Goal: Task Accomplishment & Management: Manage account settings

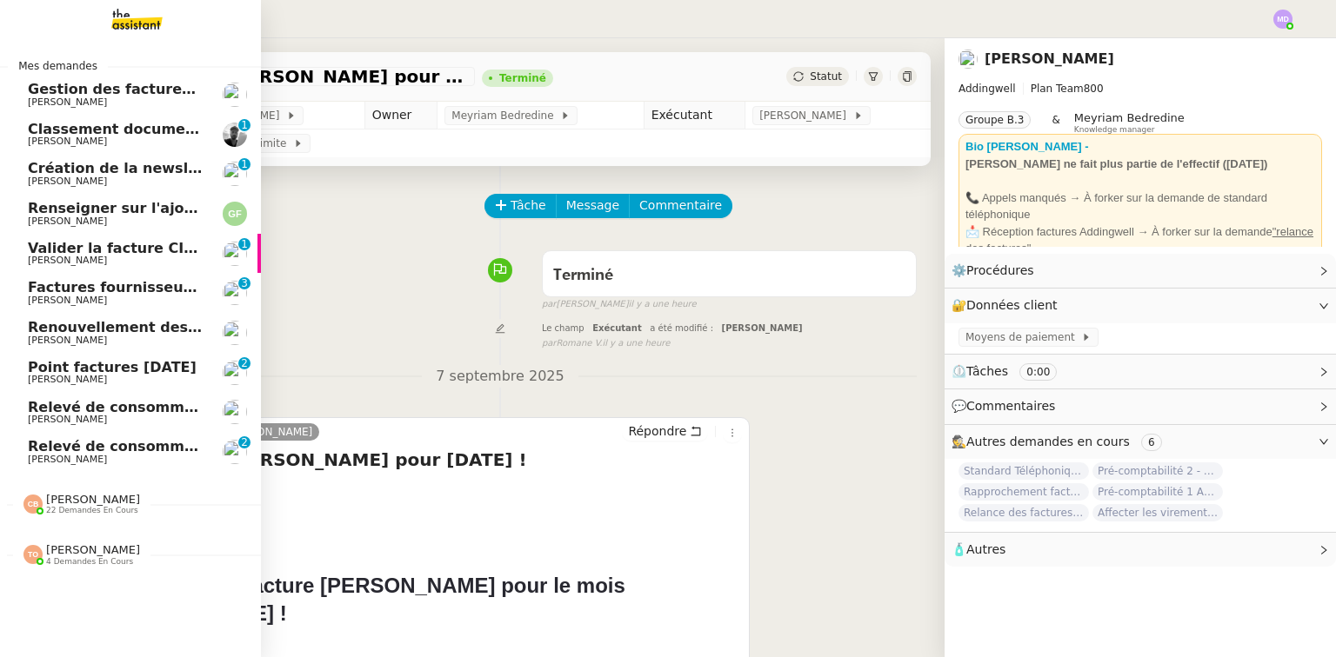
click at [28, 456] on span "[PERSON_NAME]" at bounding box center [67, 459] width 79 height 11
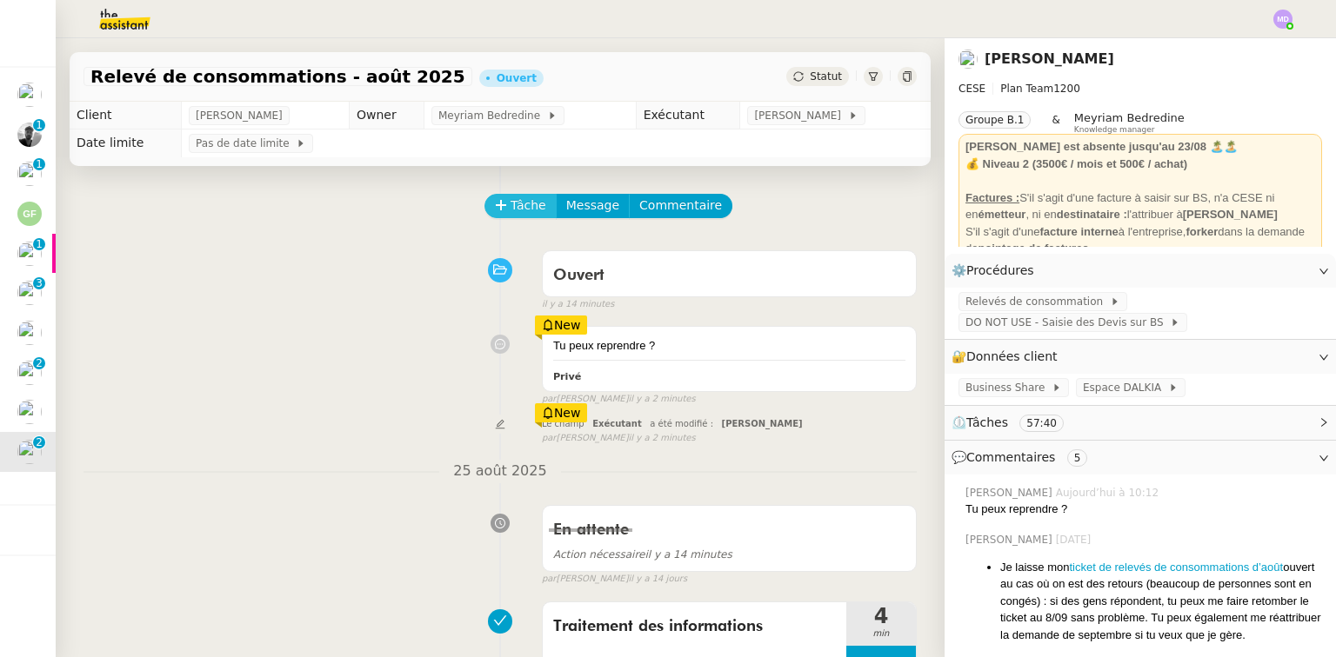
click at [500, 209] on icon at bounding box center [500, 205] width 1 height 10
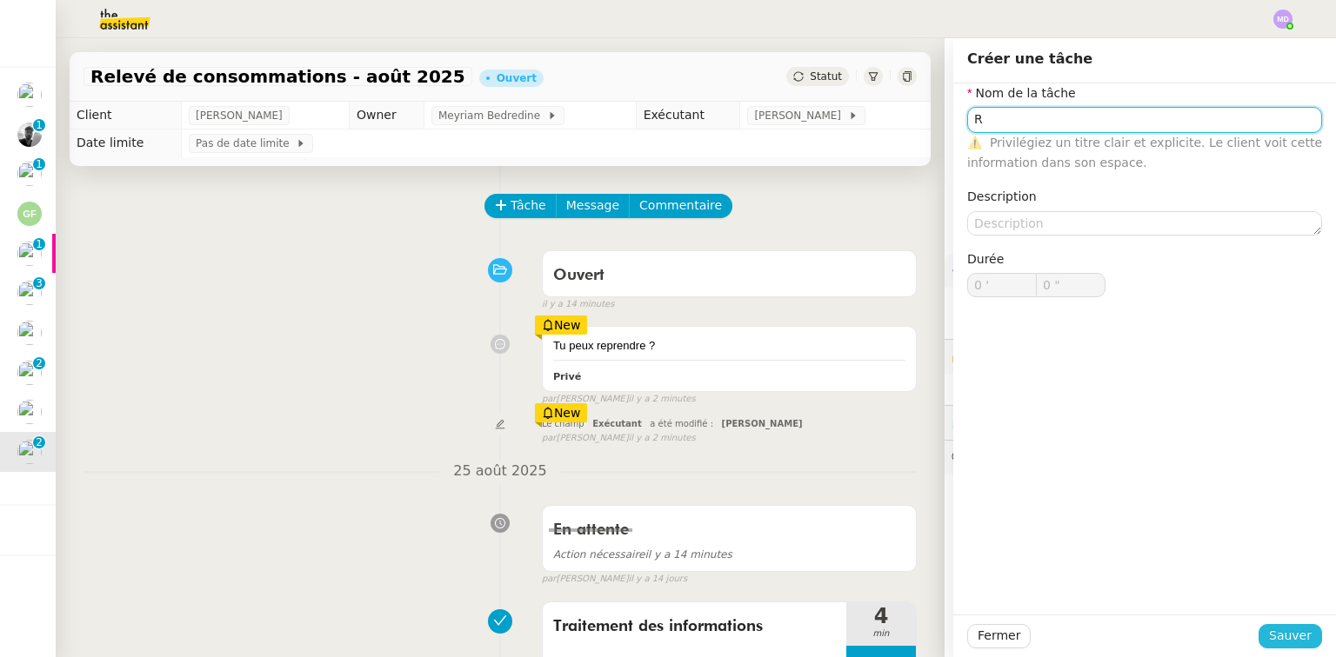
type input "R"
click at [1281, 643] on span "Sauver" at bounding box center [1290, 636] width 43 height 20
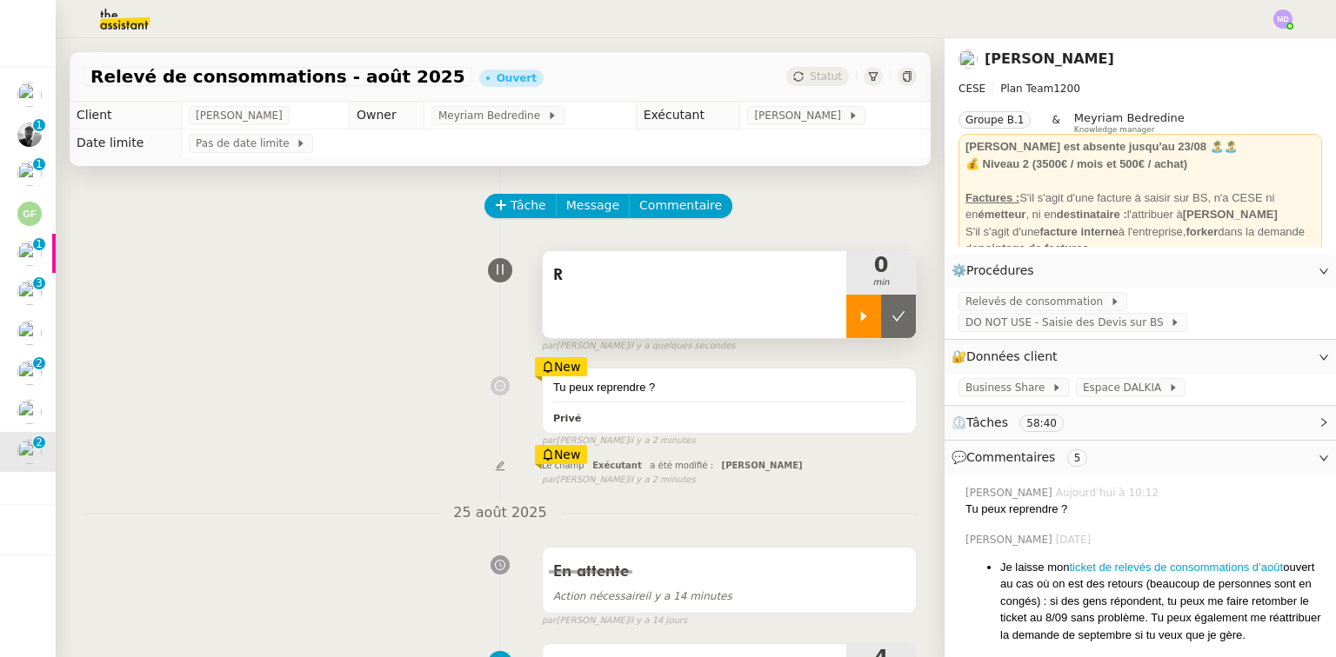
click at [861, 317] on icon at bounding box center [864, 316] width 6 height 10
click at [564, 337] on div "R" at bounding box center [695, 294] width 304 height 87
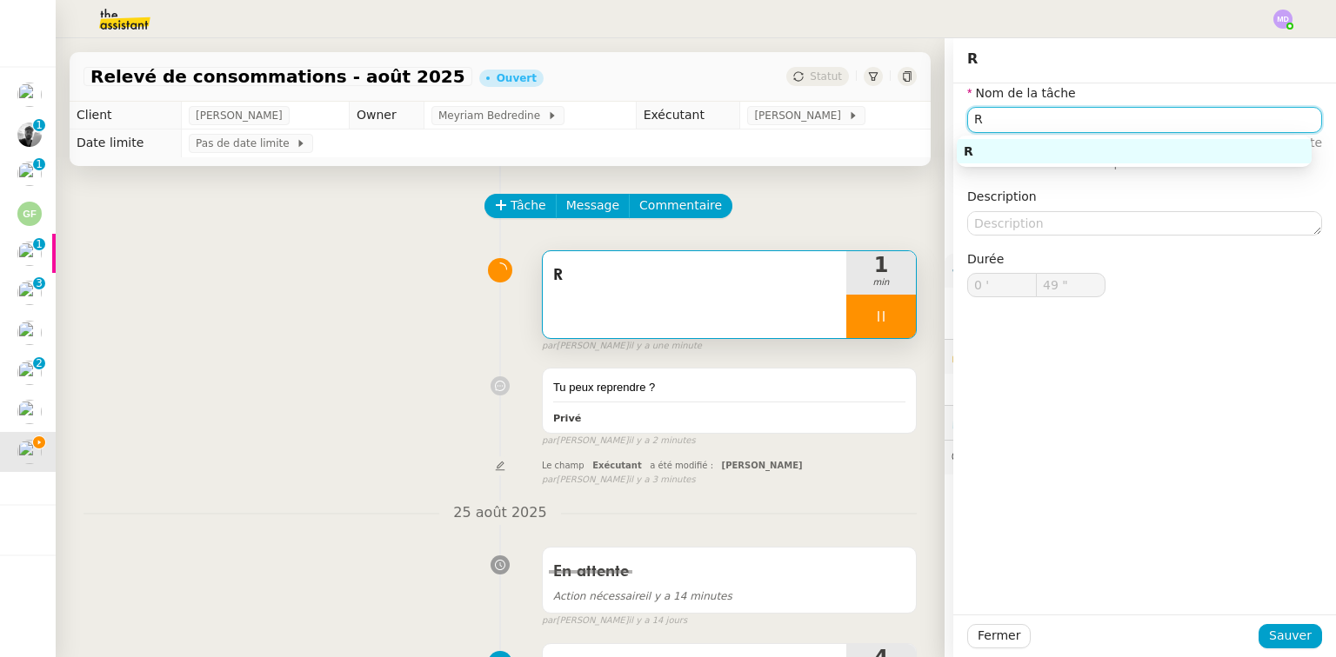
drag, startPoint x: 1024, startPoint y: 130, endPoint x: 905, endPoint y: 130, distance: 118.3
click at [905, 130] on app-ticket "Relevé de consommations - [DATE] Ouvert Statut Client [PERSON_NAME] Owner Meyri…" at bounding box center [696, 347] width 1280 height 619
type input "50 ""
type input "Traite"
type input "51 ""
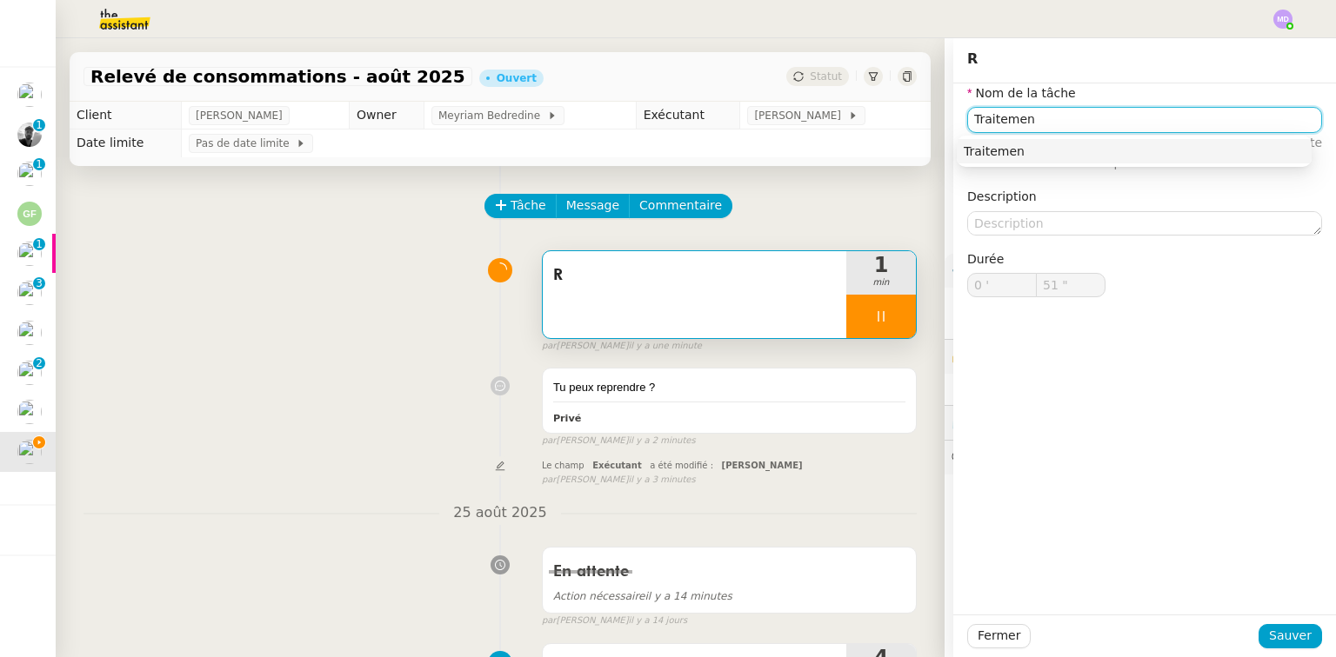
type input "Traitement"
type input "52 ""
type input "Traitement des inform"
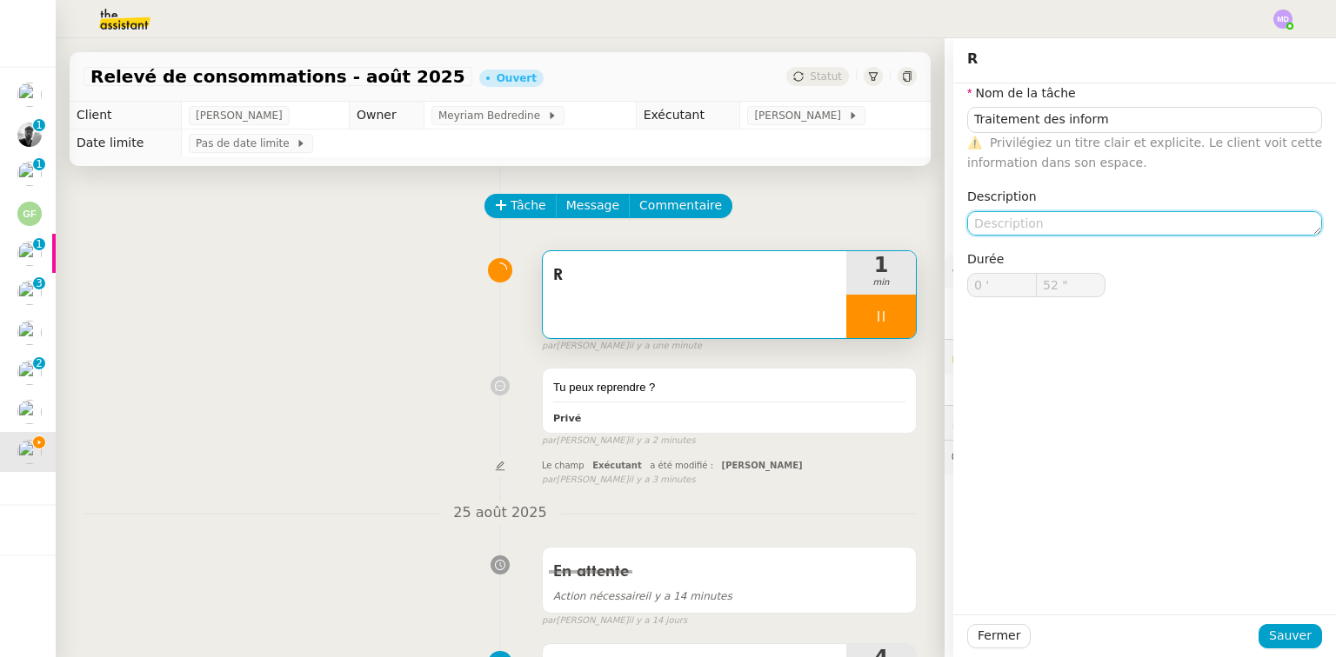
type input "53 ""
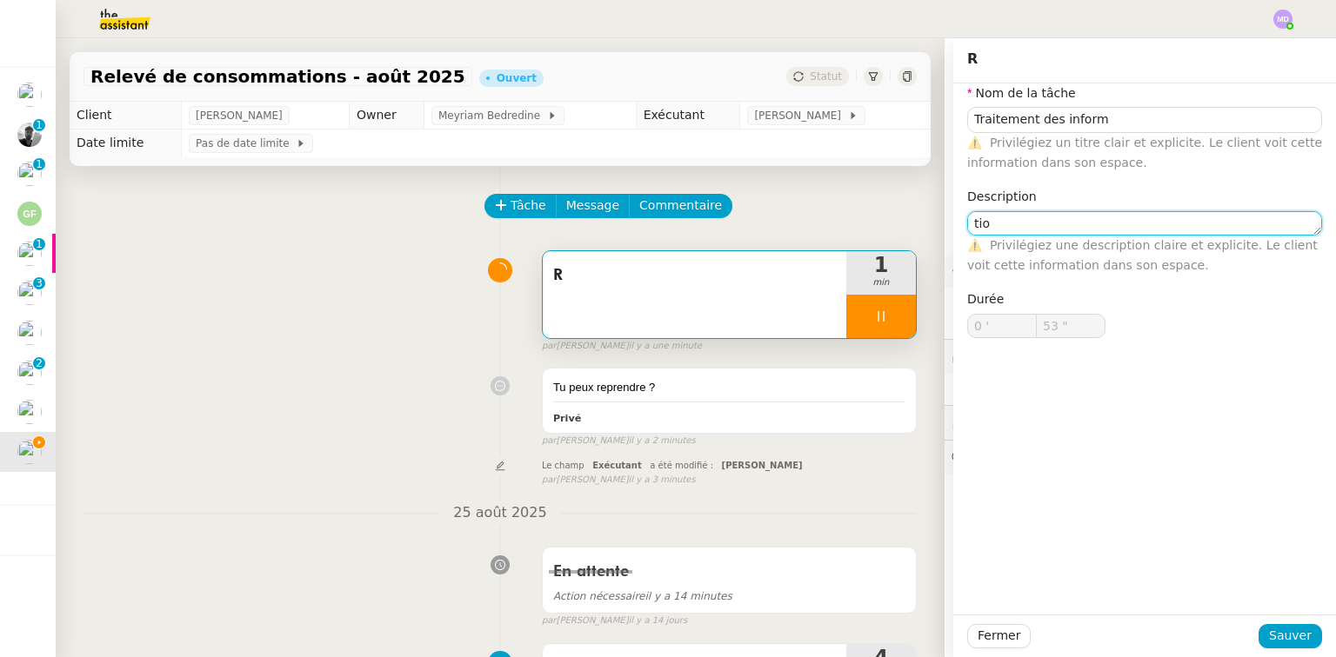
type textarea "tion"
type input "55 ""
click at [985, 224] on textarea "tion" at bounding box center [1144, 223] width 355 height 24
type input "56 ""
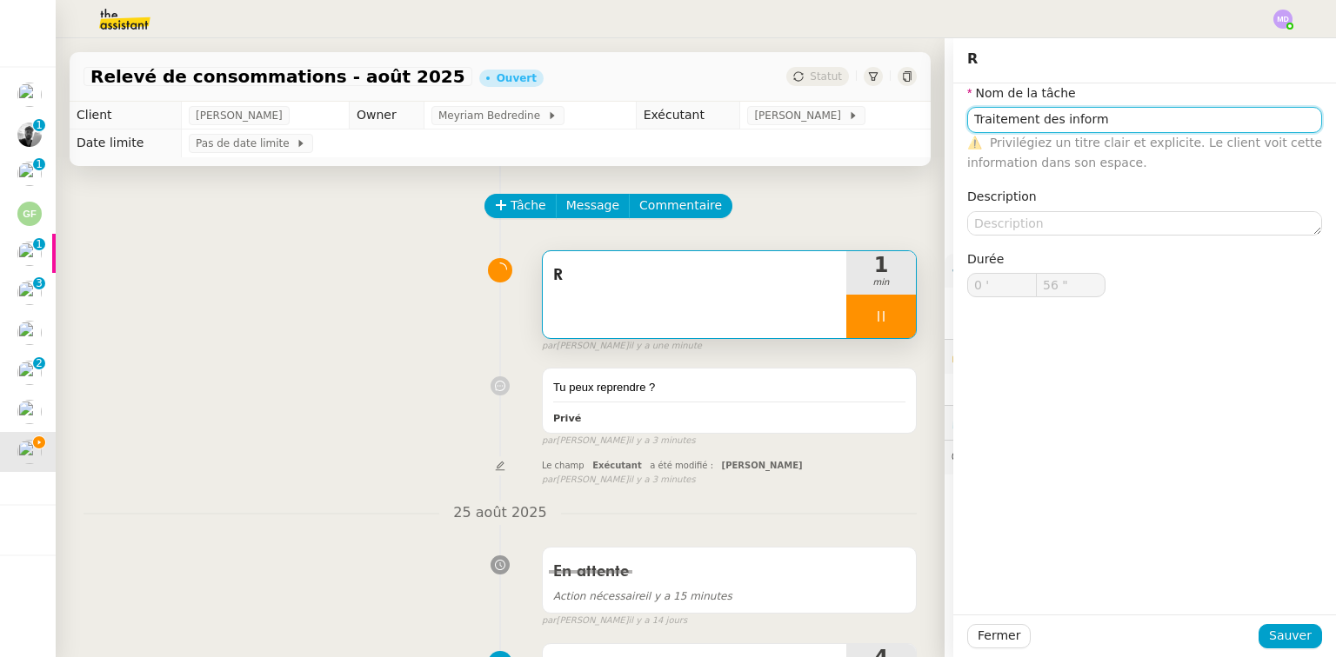
click at [1109, 122] on input "Traitement des inform" at bounding box center [1144, 119] width 355 height 25
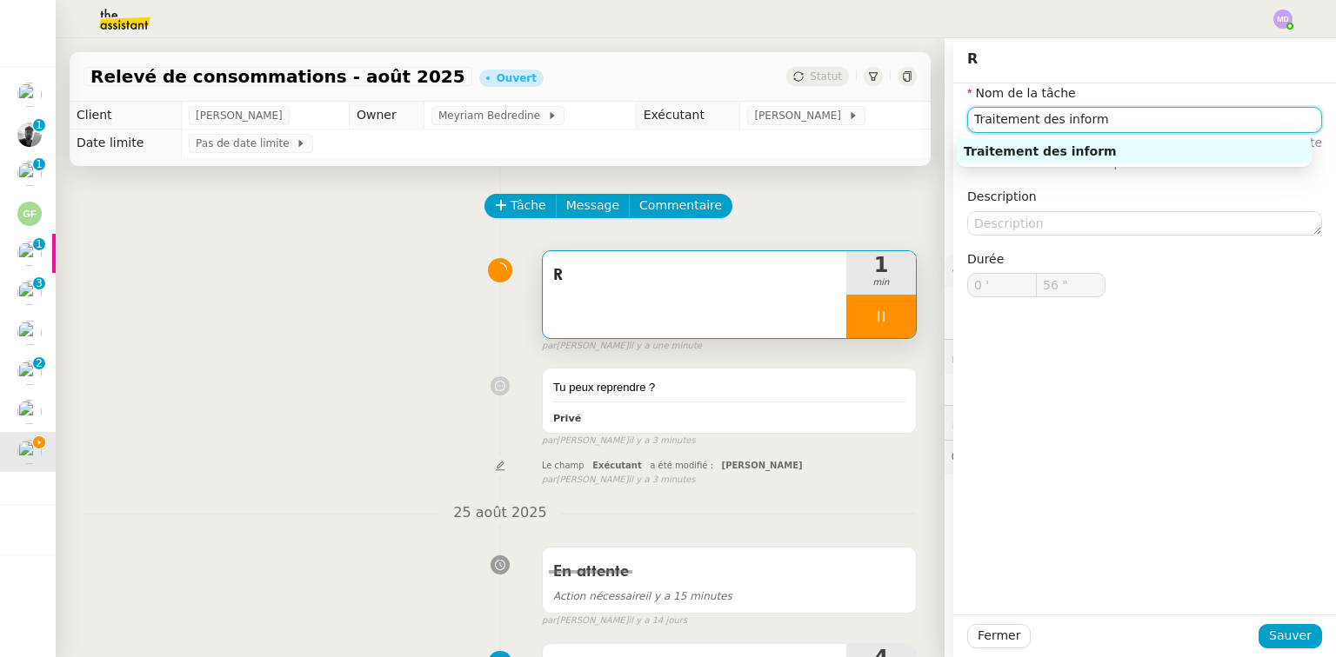
type input "Traitement des informa"
type input "57 ""
type input "Traitement des informations"
type input "58 ""
type input "Traitement des informations"
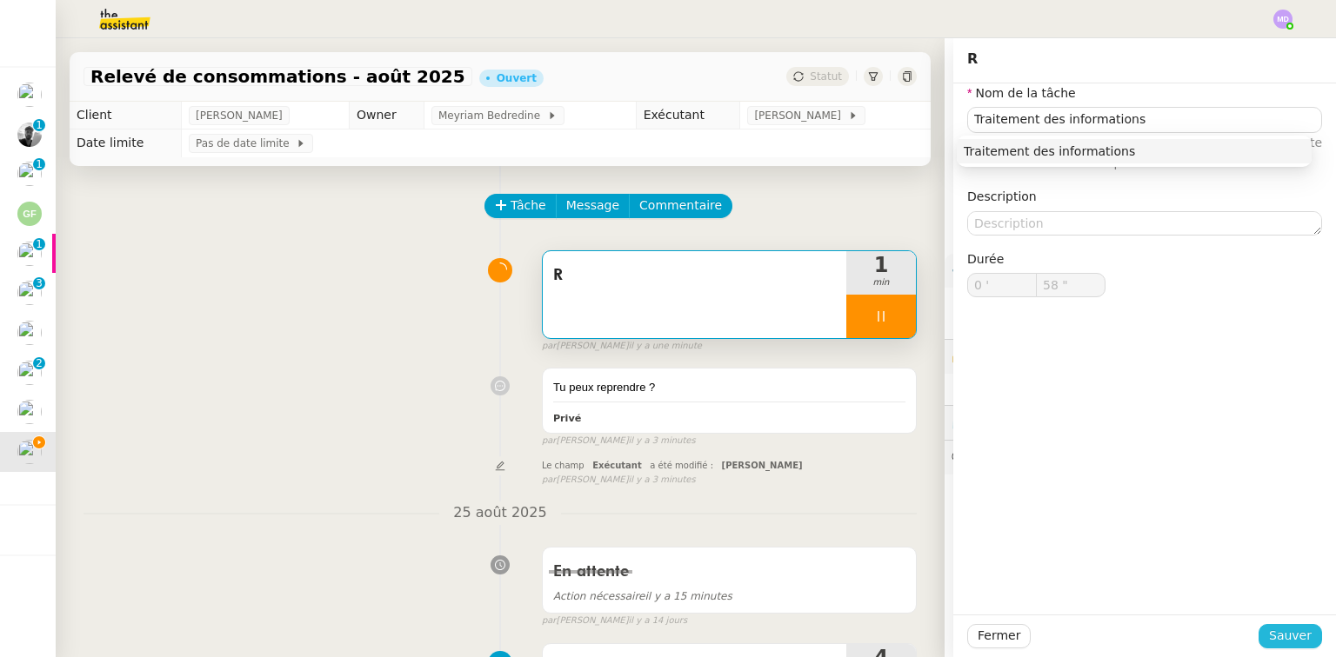
click at [1276, 639] on span "Sauver" at bounding box center [1290, 636] width 43 height 20
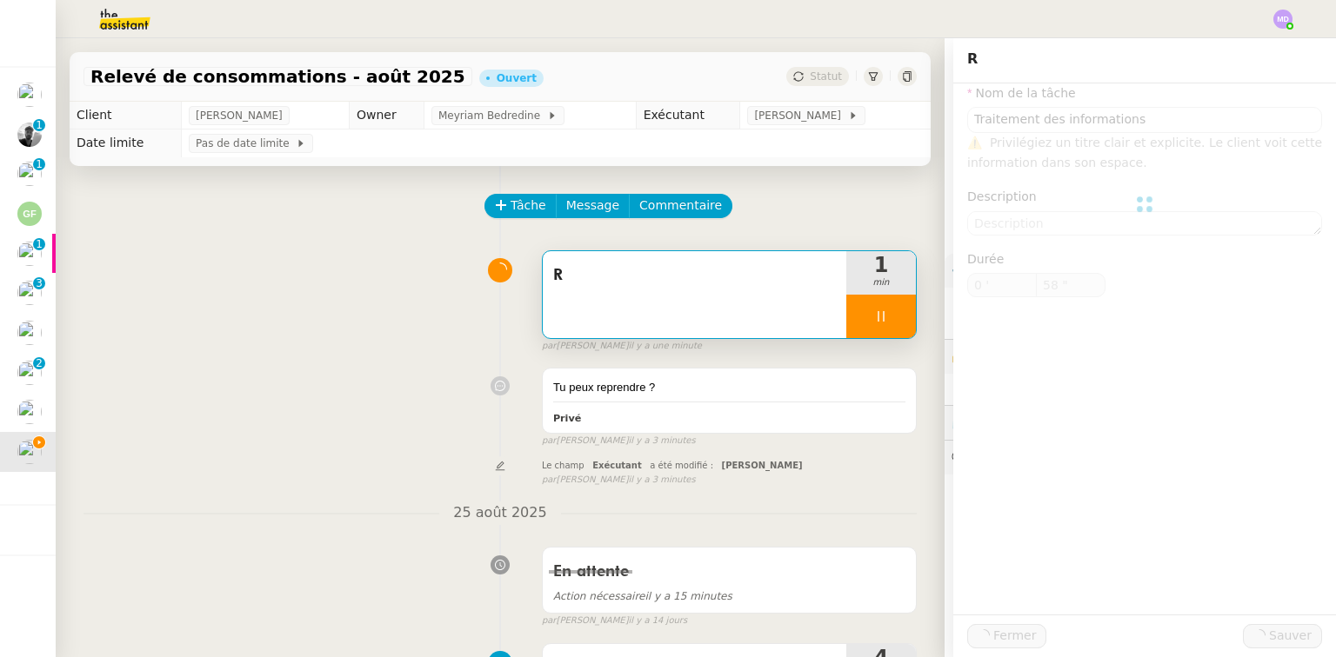
type input "59 ""
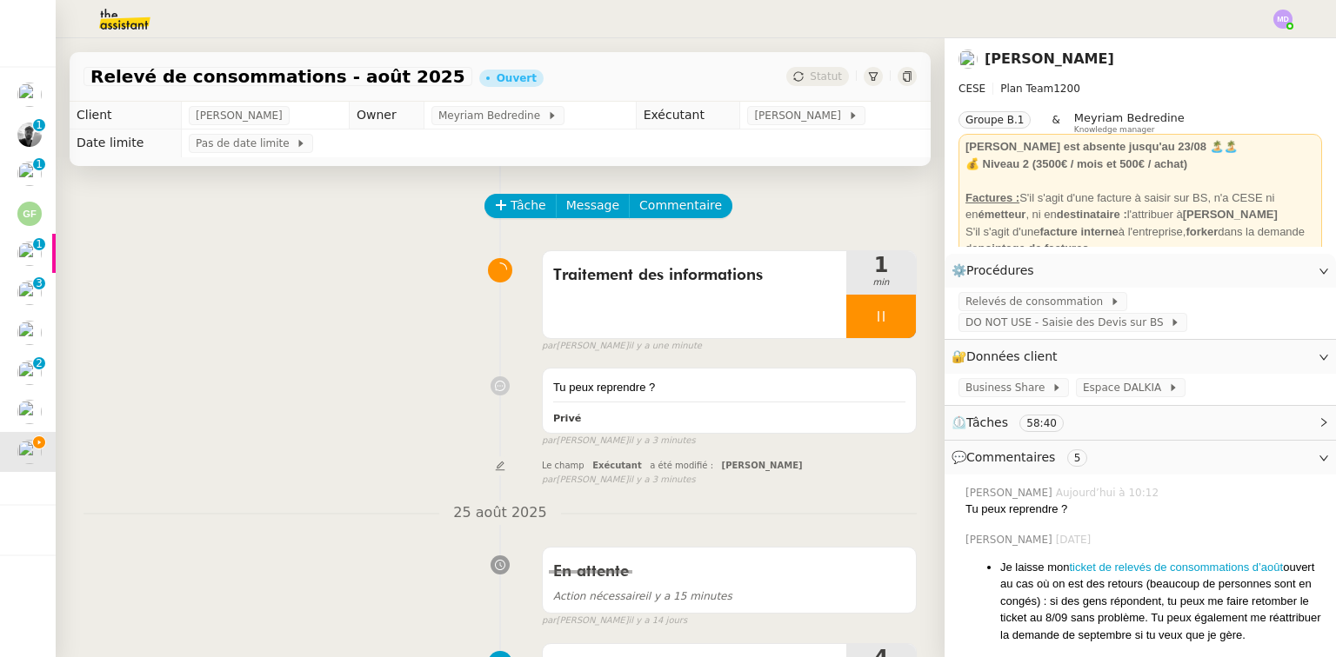
click at [878, 337] on div at bounding box center [881, 316] width 70 height 43
click at [892, 326] on button at bounding box center [898, 316] width 35 height 43
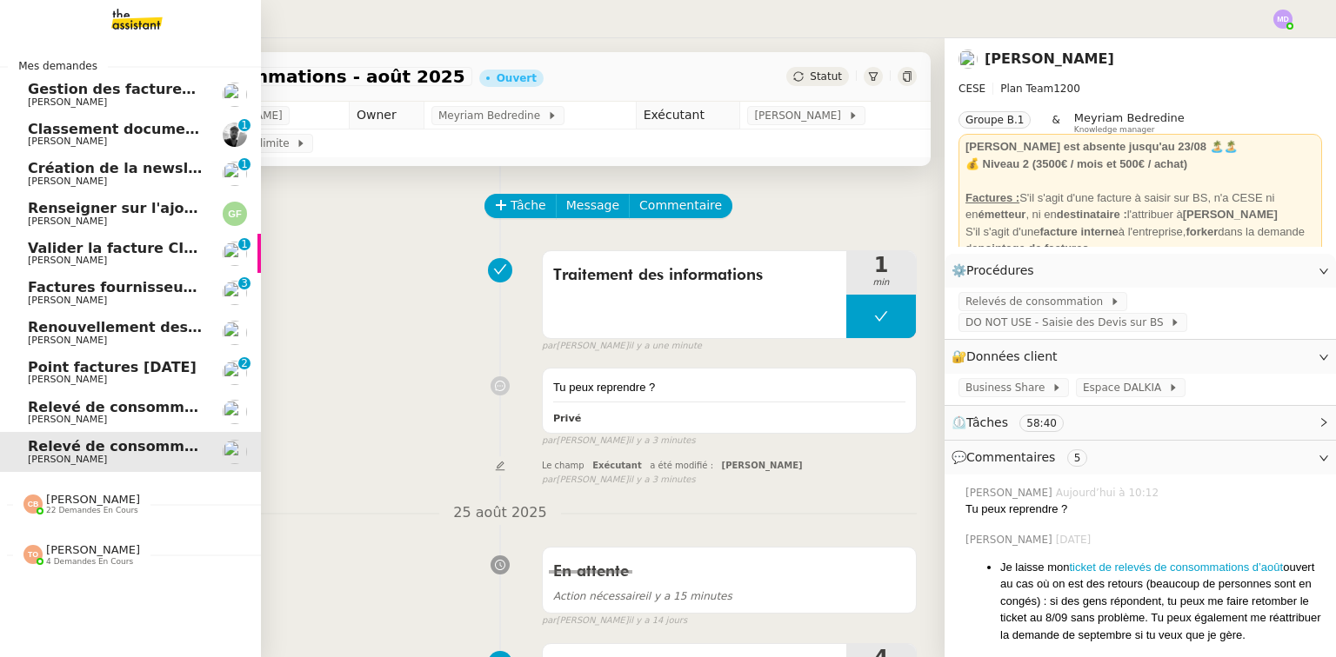
click at [83, 413] on span "Relevé de consommations - [DATE]" at bounding box center [164, 407] width 273 height 17
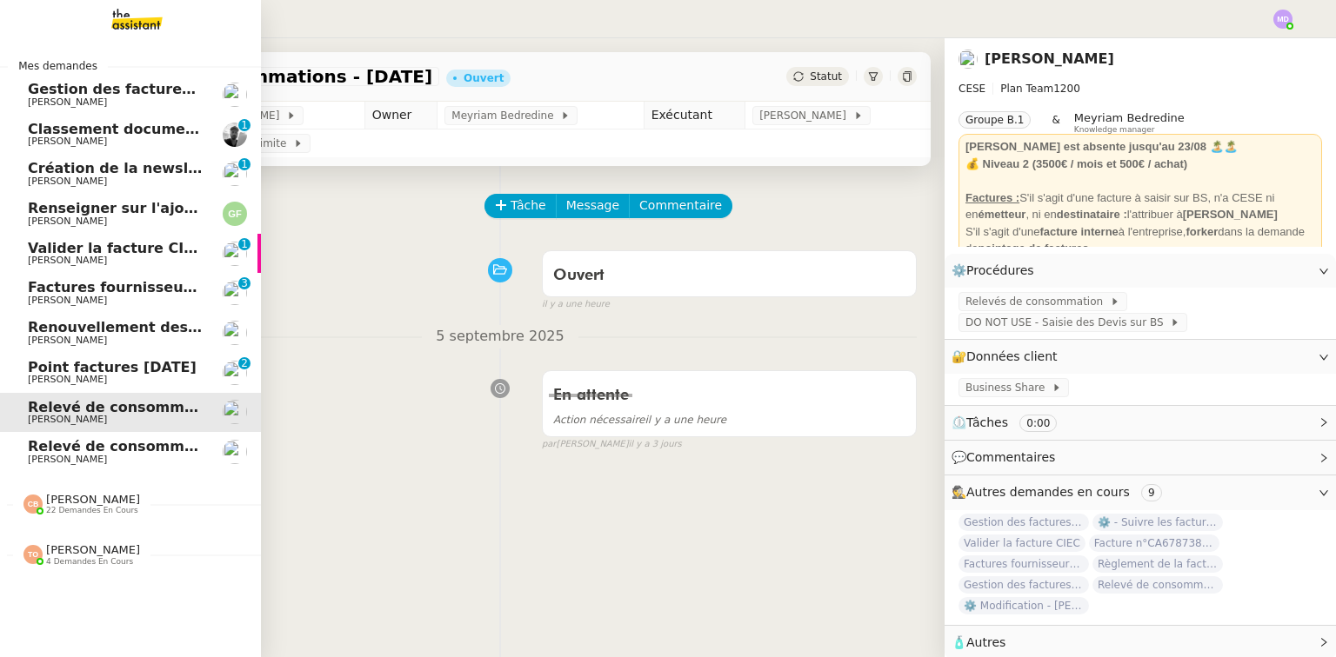
click at [93, 369] on span "Point factures [DATE]" at bounding box center [112, 367] width 169 height 17
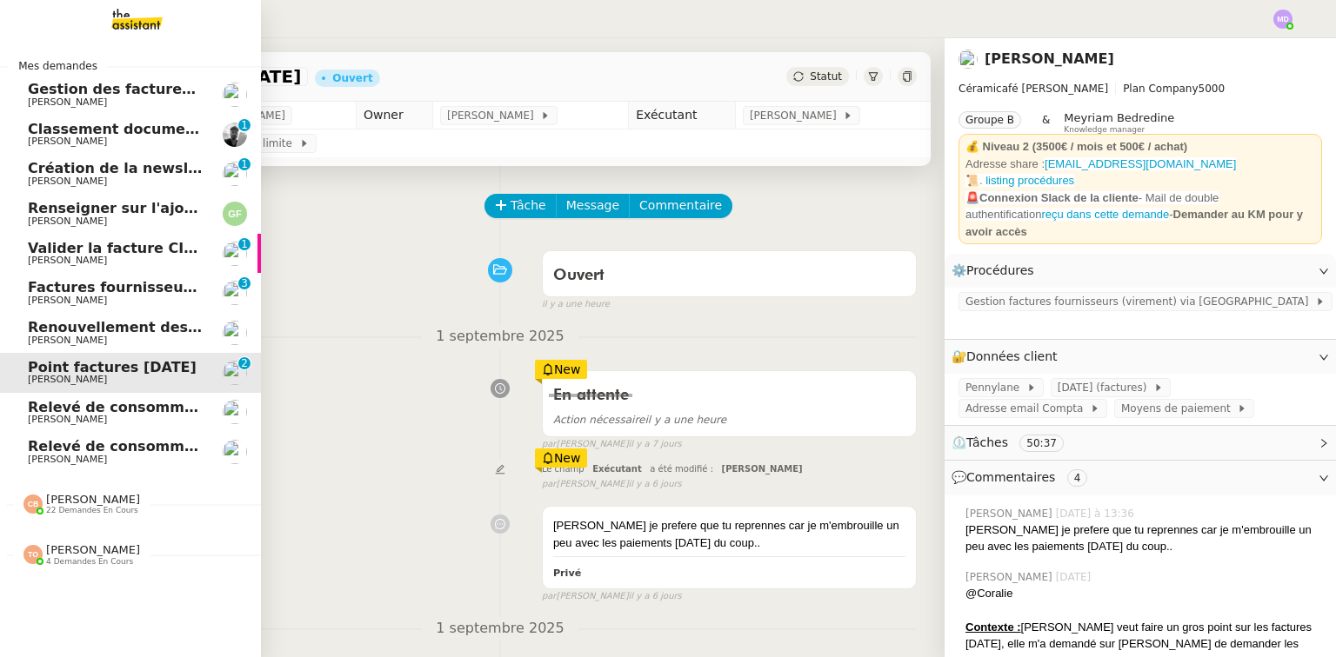
click at [116, 327] on span "Renouvellement des adhésions FTI - 1 septembre 2025" at bounding box center [243, 327] width 431 height 17
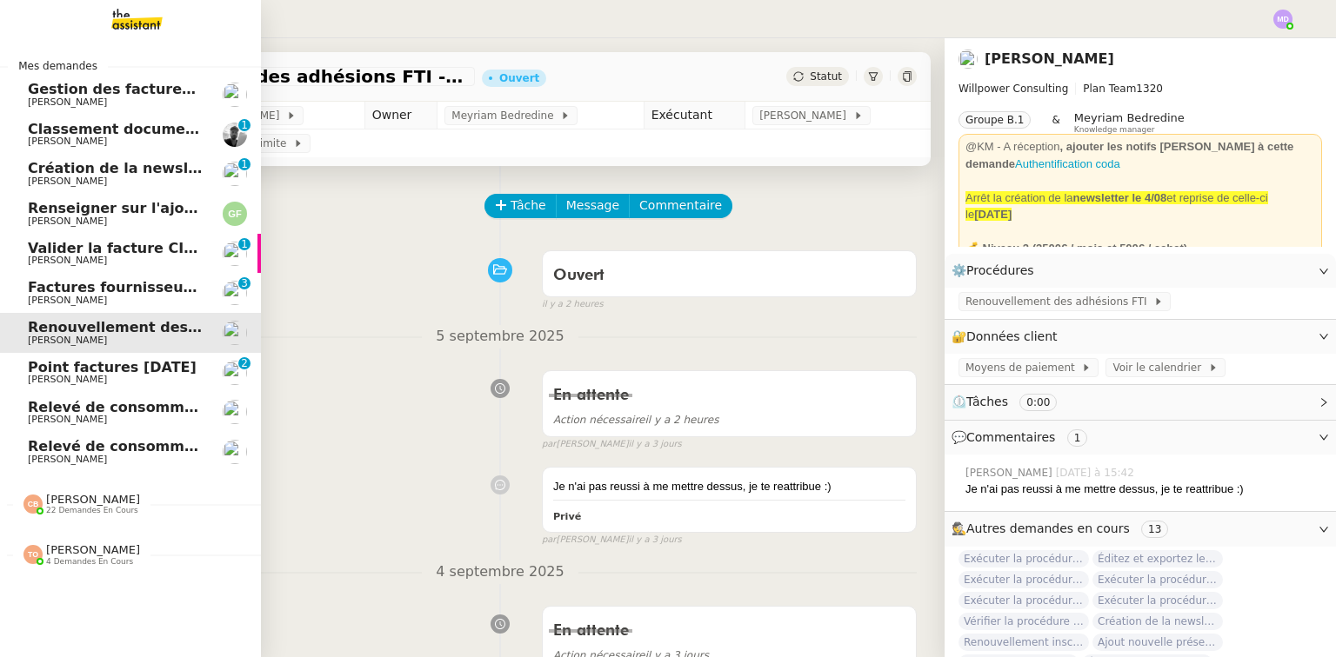
click at [136, 298] on span "[PERSON_NAME]" at bounding box center [116, 301] width 176 height 10
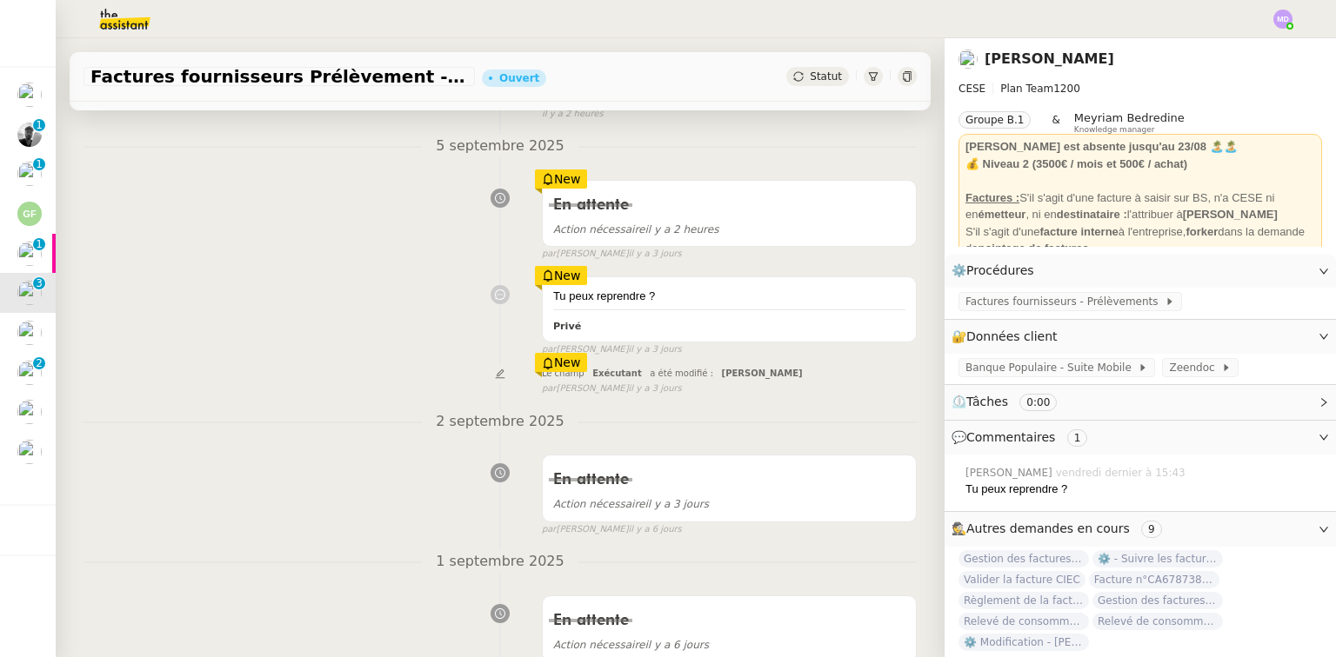
scroll to position [93, 0]
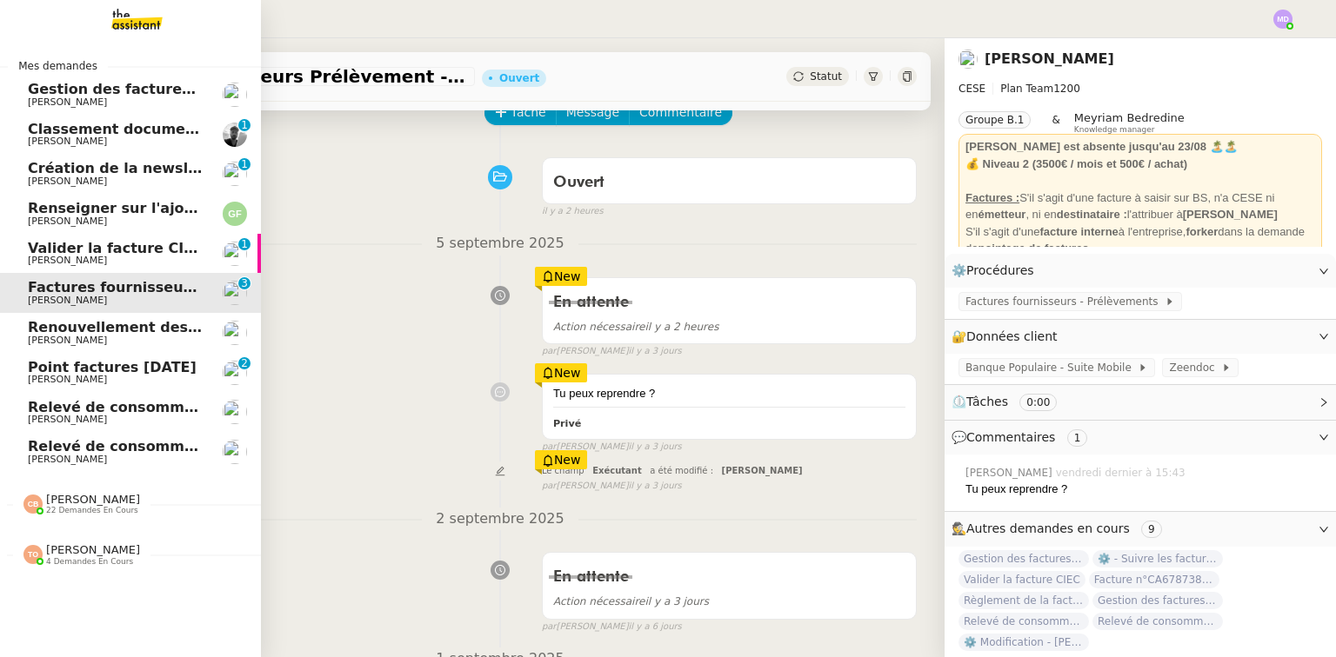
click at [77, 244] on span "Valider la facture CIEC" at bounding box center [116, 248] width 176 height 17
